Goal: Find specific page/section: Find specific page/section

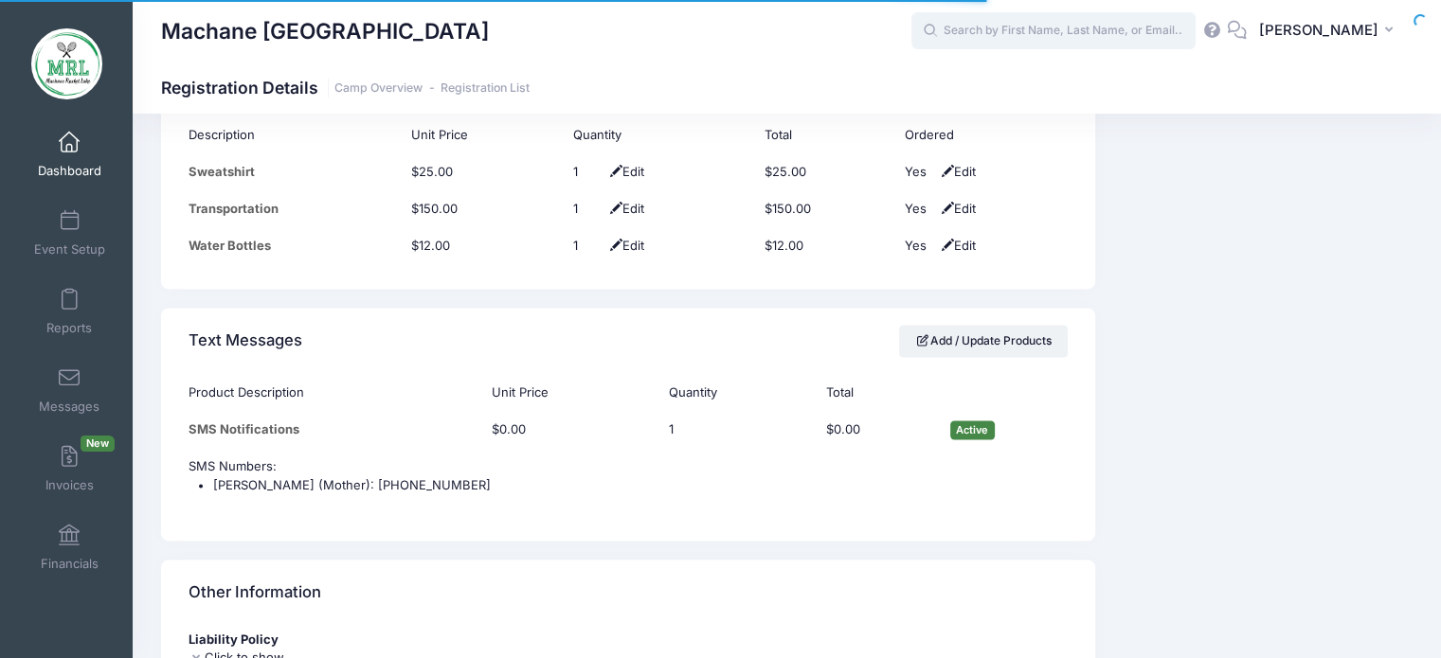
click at [1118, 43] on input "text" at bounding box center [1053, 31] width 284 height 38
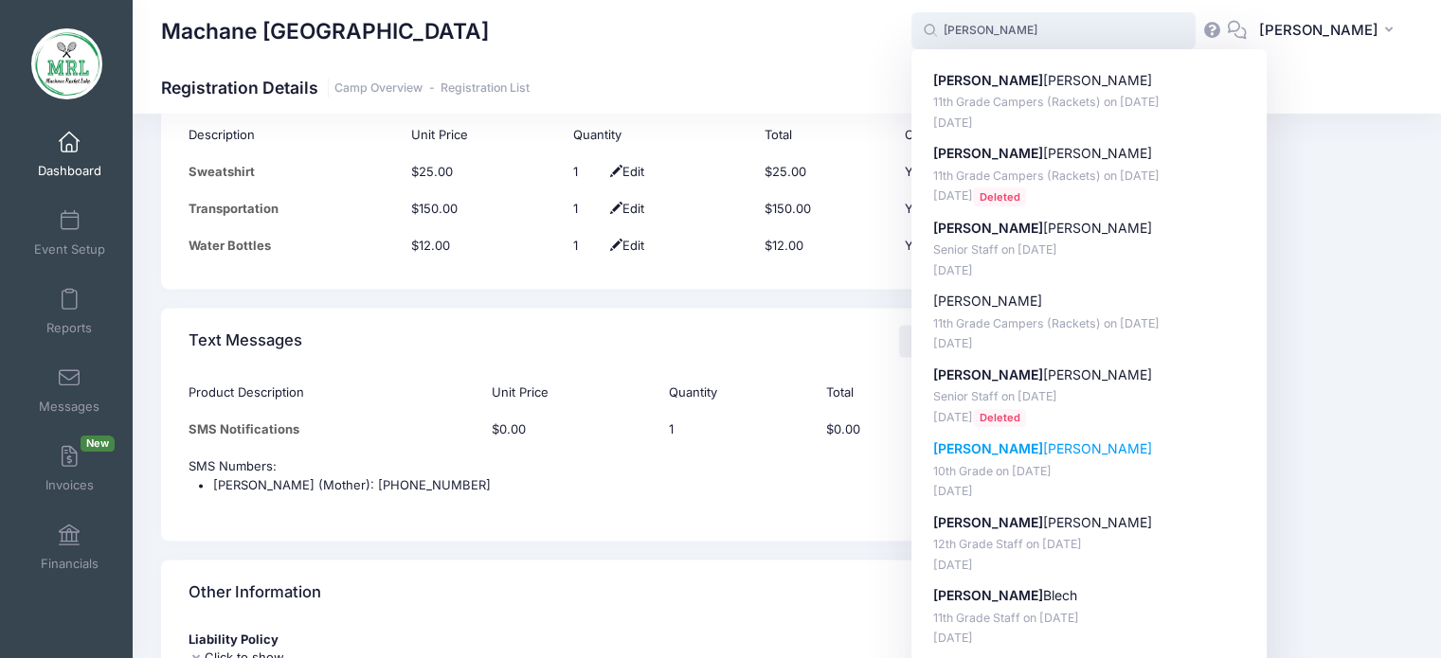
click at [992, 455] on p "Leah Lorincz" at bounding box center [1089, 449] width 313 height 20
type input "Leah Lorincz (10th Grade, Aug-14, 2025)"
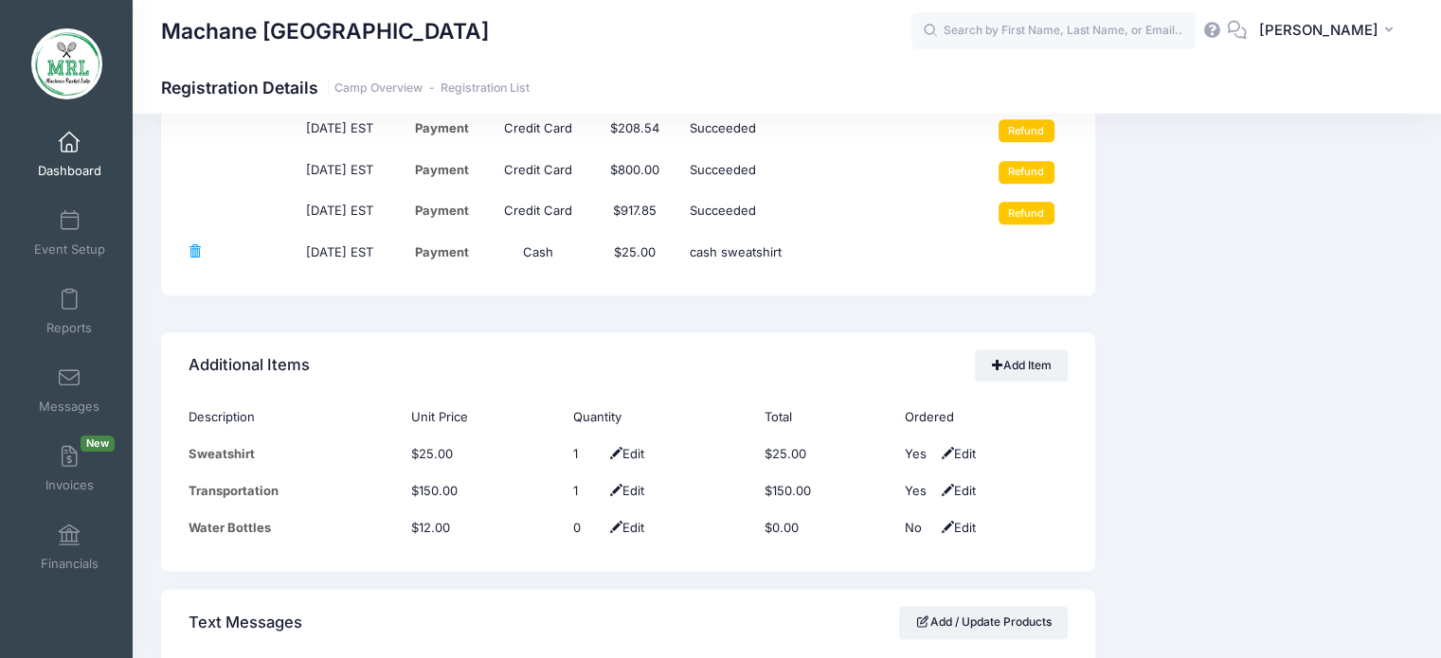
scroll to position [2314, 0]
